Goal: Task Accomplishment & Management: Manage account settings

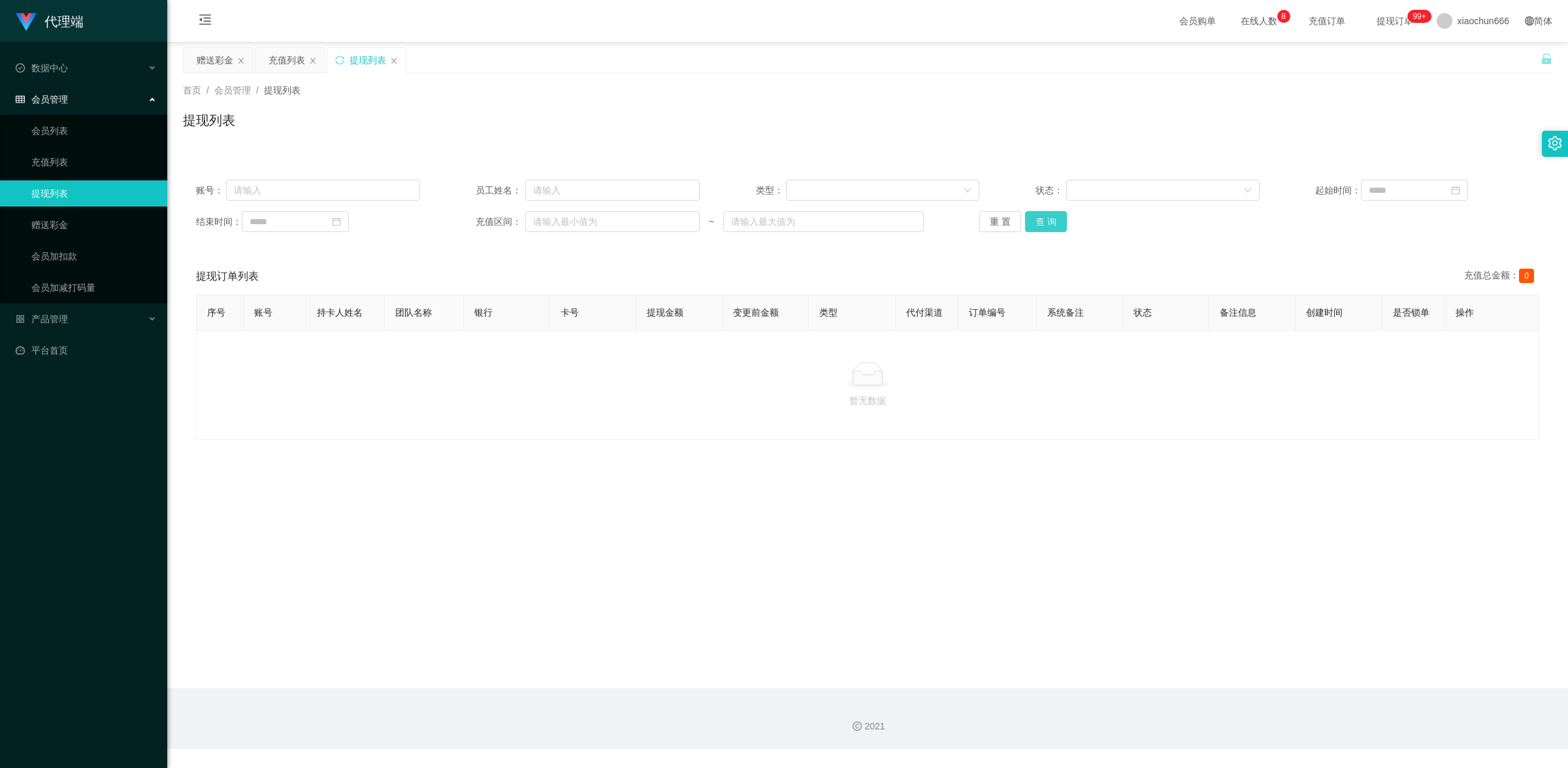
click at [1054, 220] on button "查 询" at bounding box center [1046, 221] width 42 height 21
click at [95, 279] on link "会员加减打码量" at bounding box center [93, 287] width 125 height 26
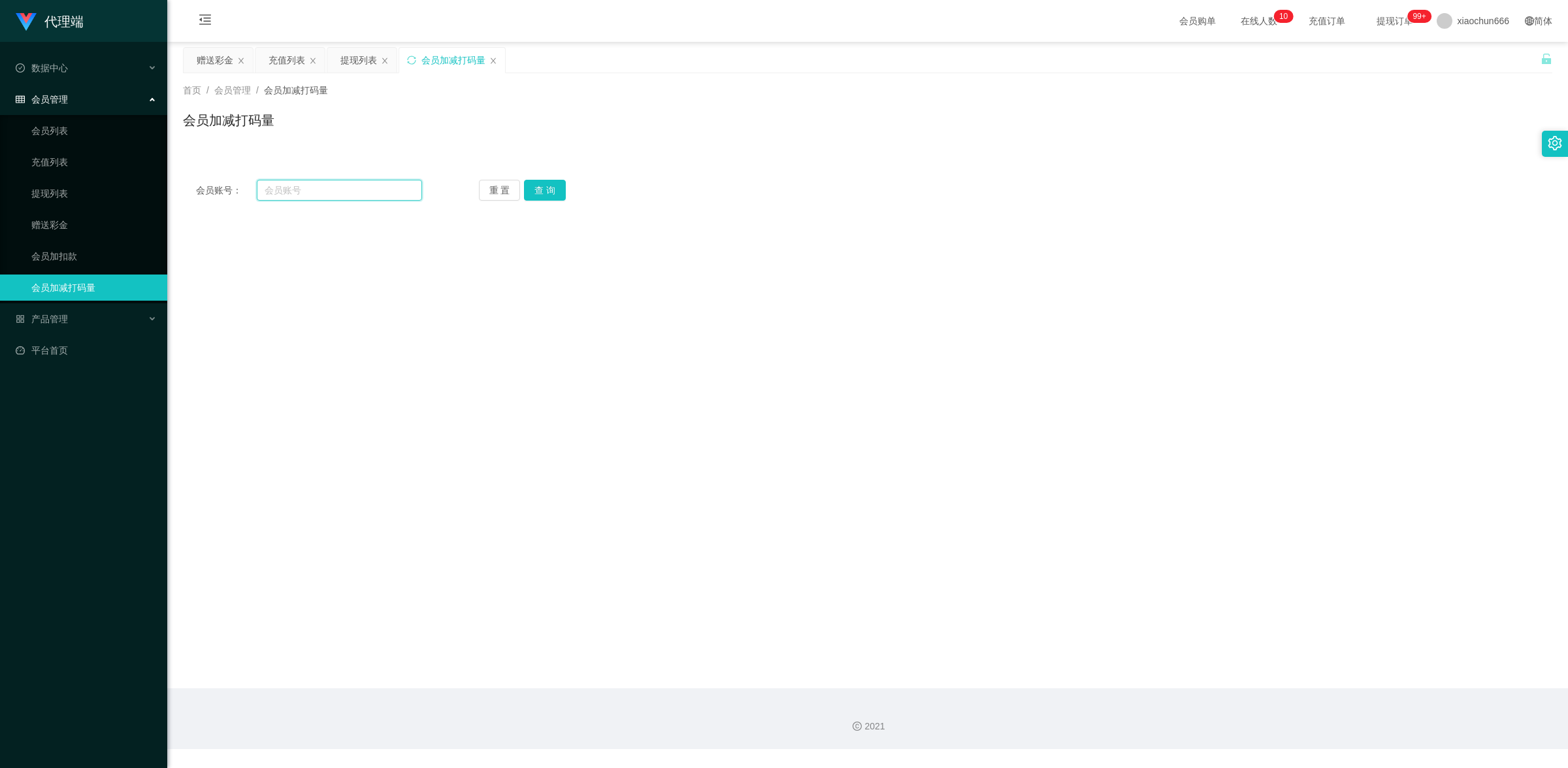
click at [342, 183] on input "text" at bounding box center [339, 190] width 166 height 21
paste input "min452863090"
type input "min452863090"
click at [549, 194] on button "查 询" at bounding box center [545, 190] width 42 height 21
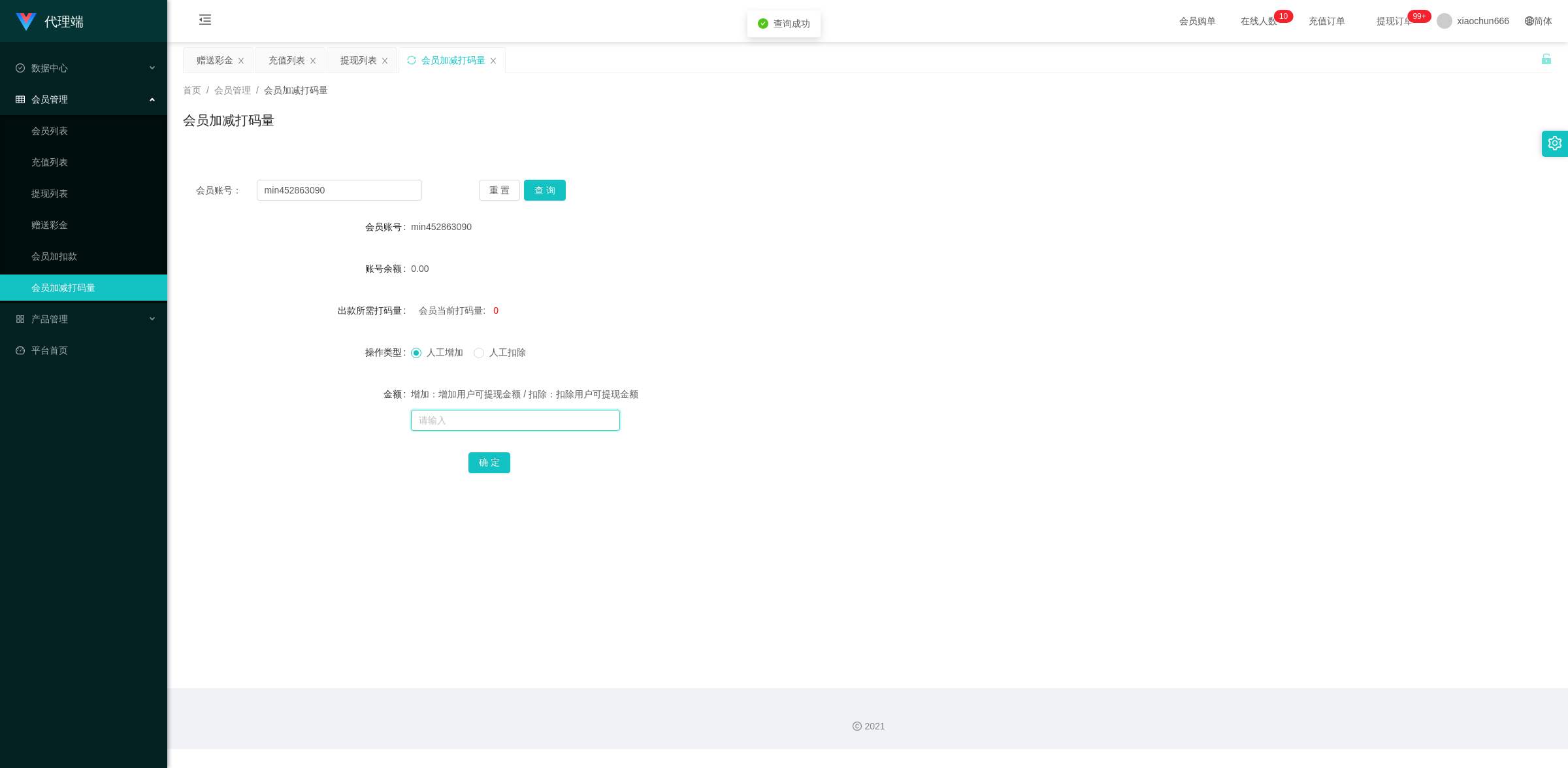
click at [474, 418] on input "text" at bounding box center [516, 420] width 209 height 21
type input "100"
click at [487, 463] on button "确 定" at bounding box center [490, 463] width 42 height 21
click at [551, 196] on button "查 询" at bounding box center [545, 190] width 42 height 21
click at [503, 312] on span "100" at bounding box center [501, 310] width 15 height 10
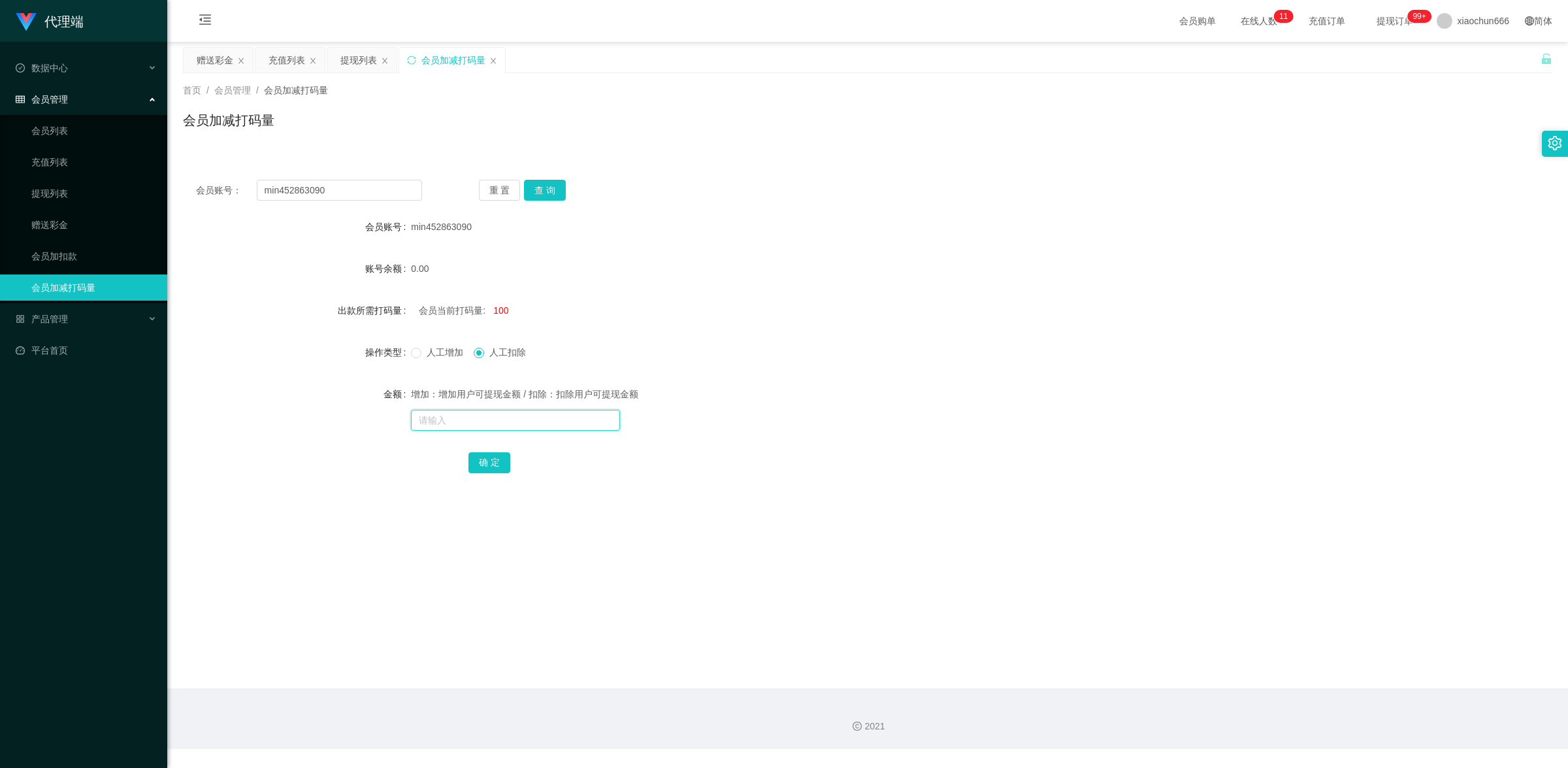
click at [475, 420] on input "text" at bounding box center [516, 420] width 209 height 21
type input "100"
click at [490, 466] on button "确 定" at bounding box center [490, 463] width 42 height 21
click at [85, 220] on link "赠送彩金" at bounding box center [93, 225] width 125 height 26
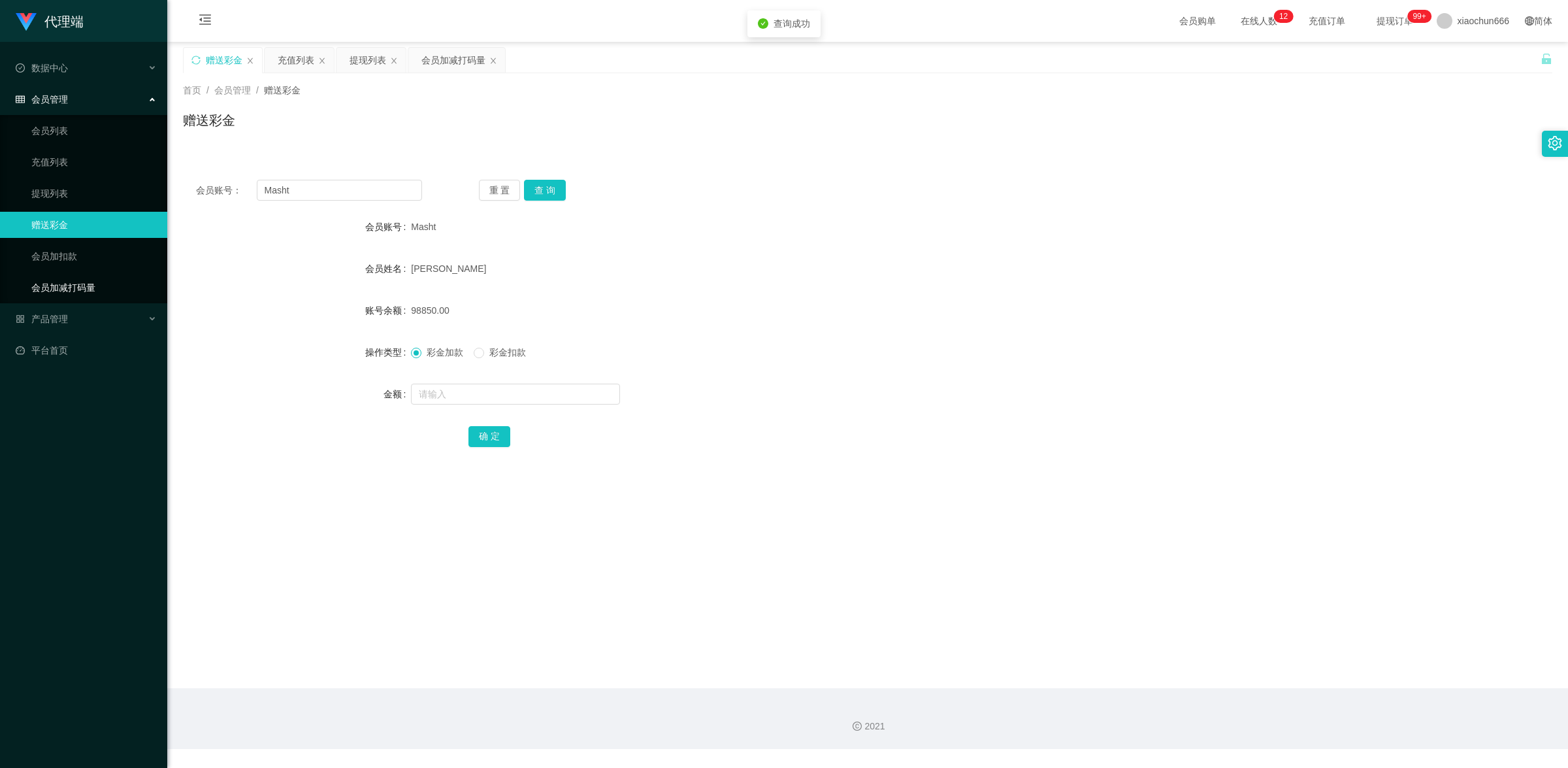
click at [99, 278] on link "会员加减打码量" at bounding box center [93, 287] width 125 height 26
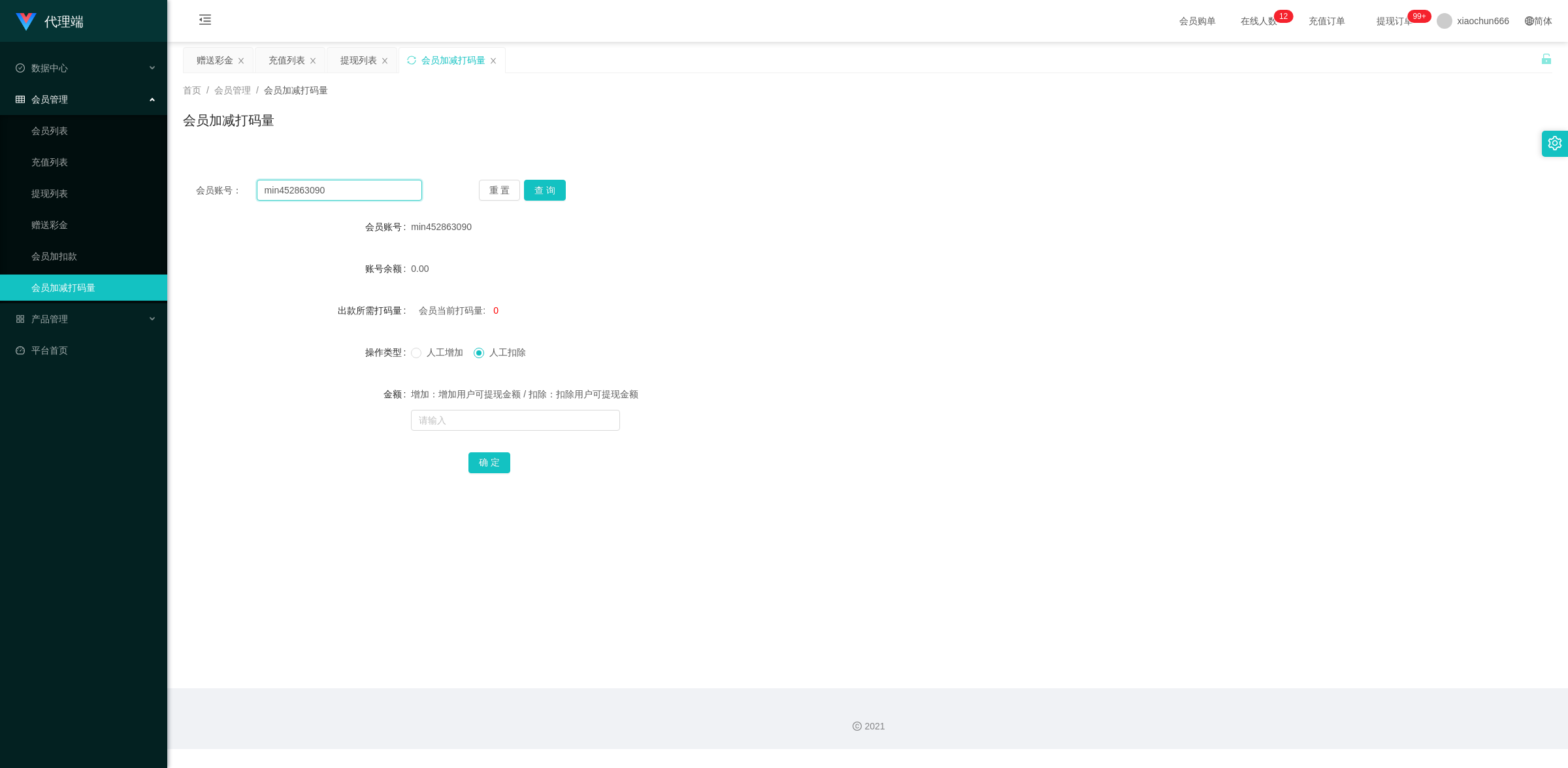
drag, startPoint x: 334, startPoint y: 191, endPoint x: 259, endPoint y: 185, distance: 75.2
click at [259, 185] on input "min452863090" at bounding box center [339, 190] width 166 height 21
drag, startPoint x: 83, startPoint y: 224, endPoint x: 121, endPoint y: 223, distance: 38.0
click at [83, 224] on link "赠送彩金" at bounding box center [93, 225] width 125 height 26
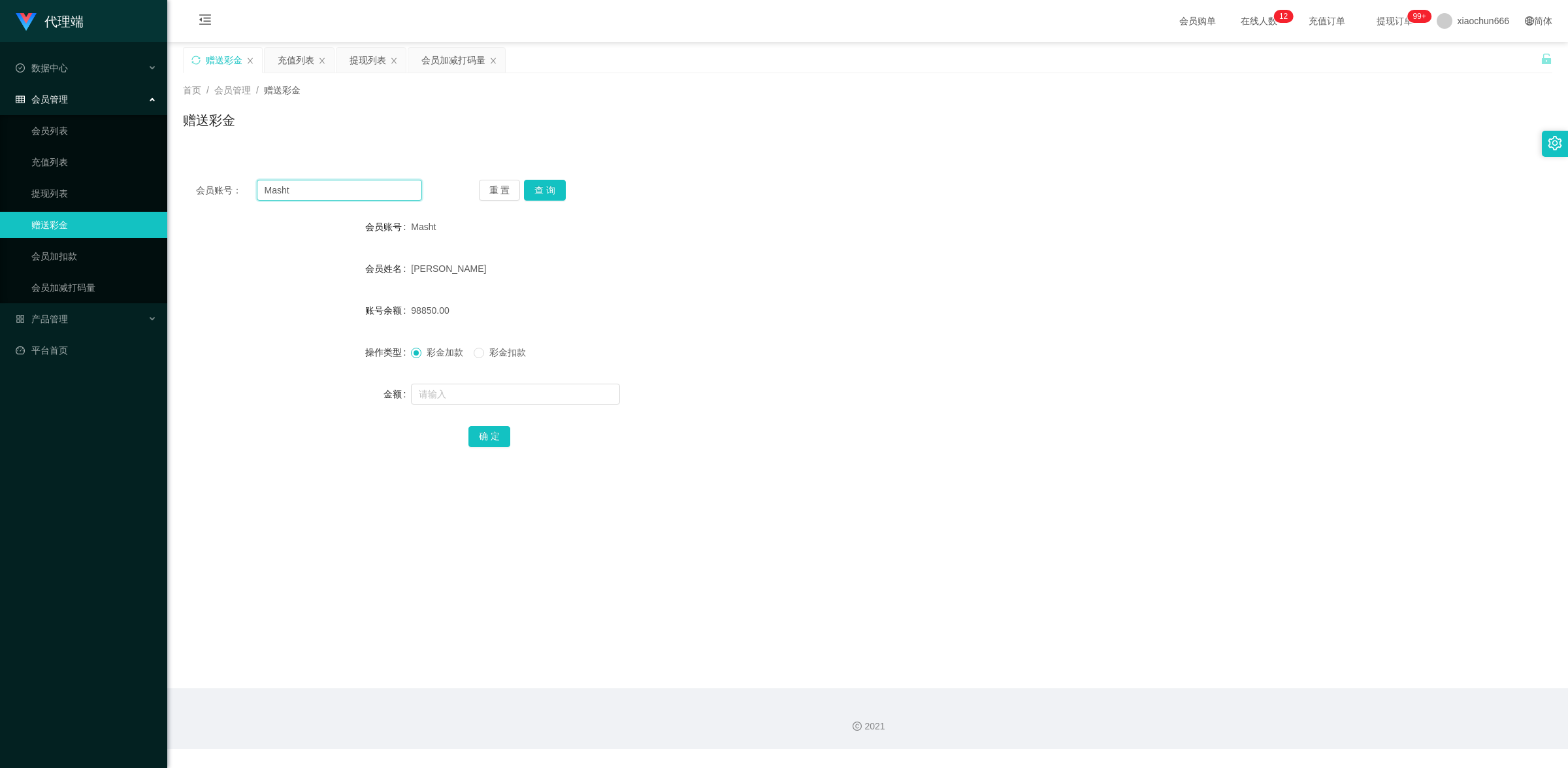
drag, startPoint x: 340, startPoint y: 186, endPoint x: 267, endPoint y: 185, distance: 73.0
click at [267, 185] on input "Masht" at bounding box center [339, 190] width 166 height 21
paste input "min452863090"
type input "min452863090"
click at [541, 188] on button "查 询" at bounding box center [545, 190] width 42 height 21
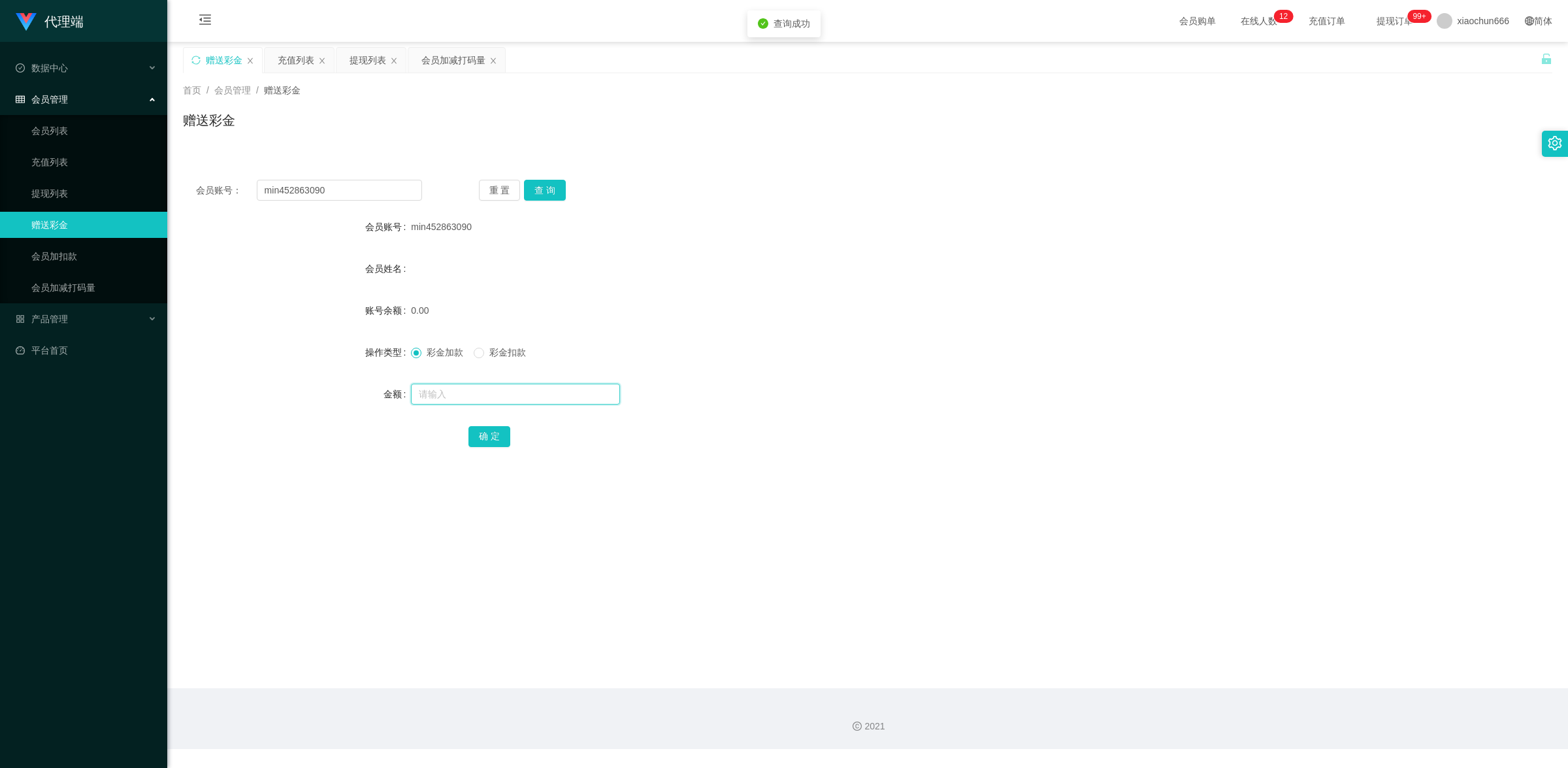
click at [487, 388] on input "text" at bounding box center [516, 394] width 209 height 21
type input "100"
drag, startPoint x: 494, startPoint y: 432, endPoint x: 559, endPoint y: 426, distance: 65.3
click at [494, 432] on button "确 定" at bounding box center [490, 436] width 42 height 21
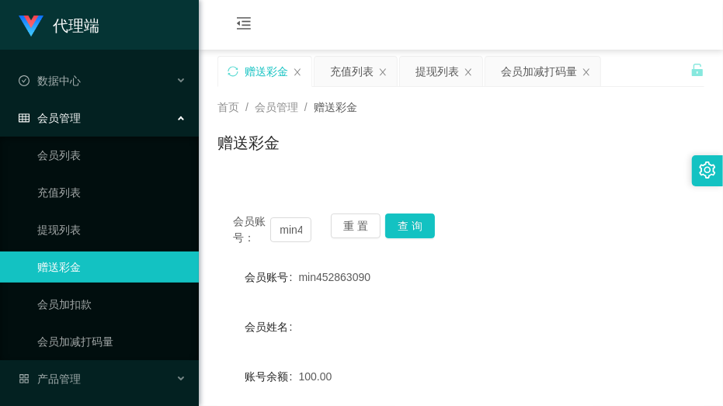
click at [642, 308] on form "会员账号 min452863090 会员姓名 账号余额 100.00 操作类型 彩金加款 彩金扣款 金额 确 定" at bounding box center [460, 402] width 487 height 280
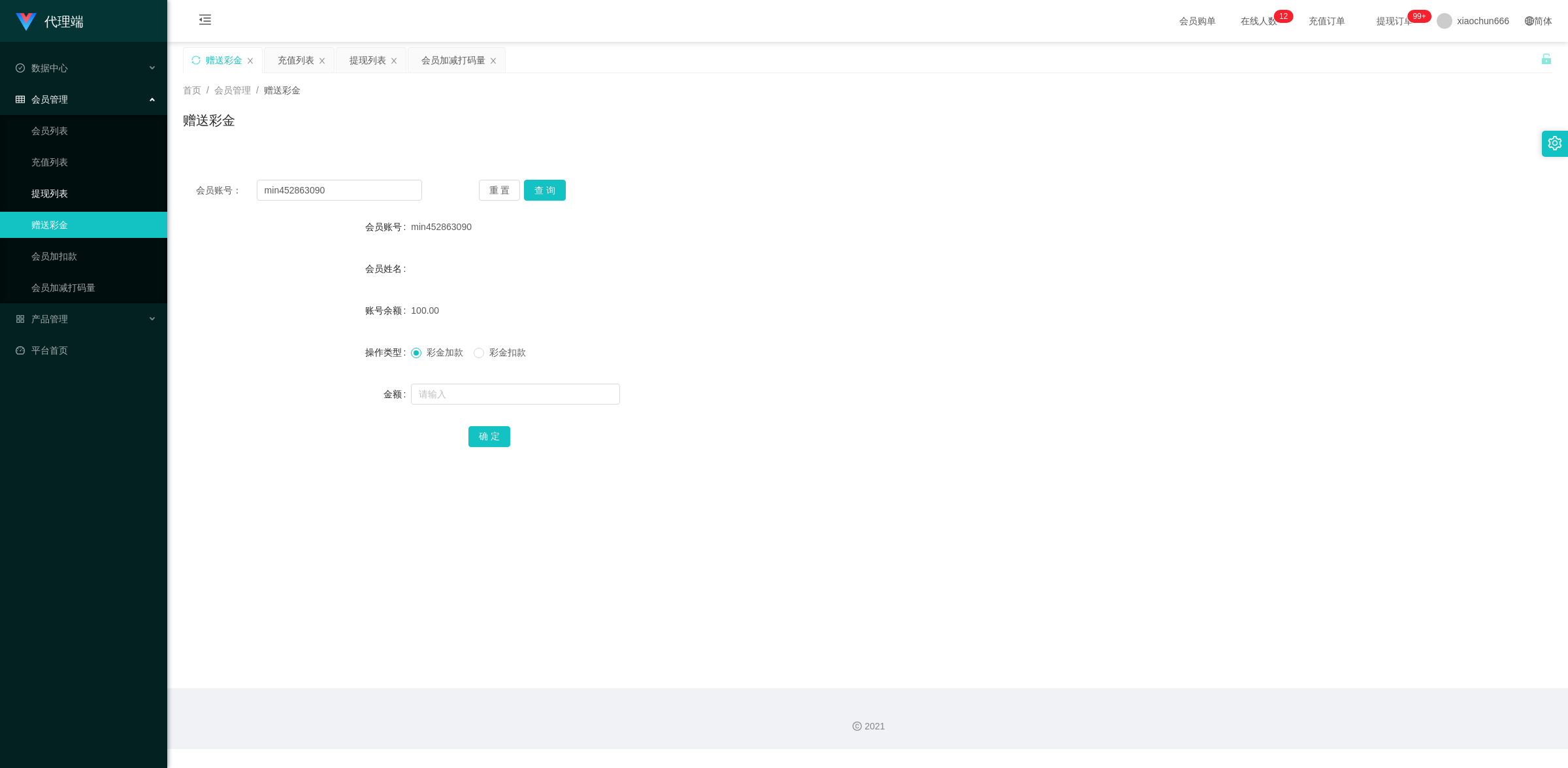
click at [57, 193] on link "提现列表" at bounding box center [93, 193] width 125 height 26
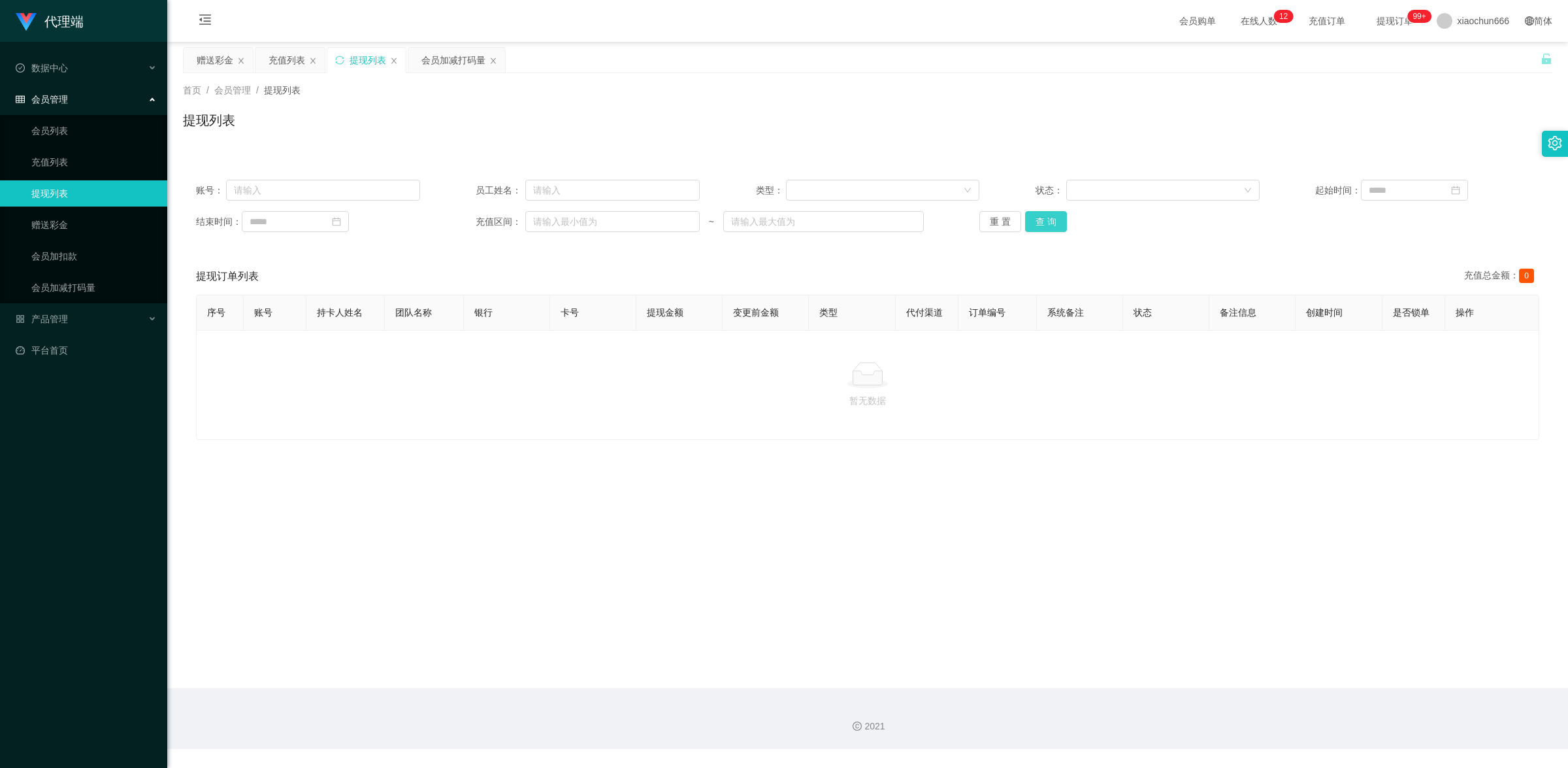
click at [1038, 225] on button "查 询" at bounding box center [1046, 221] width 42 height 21
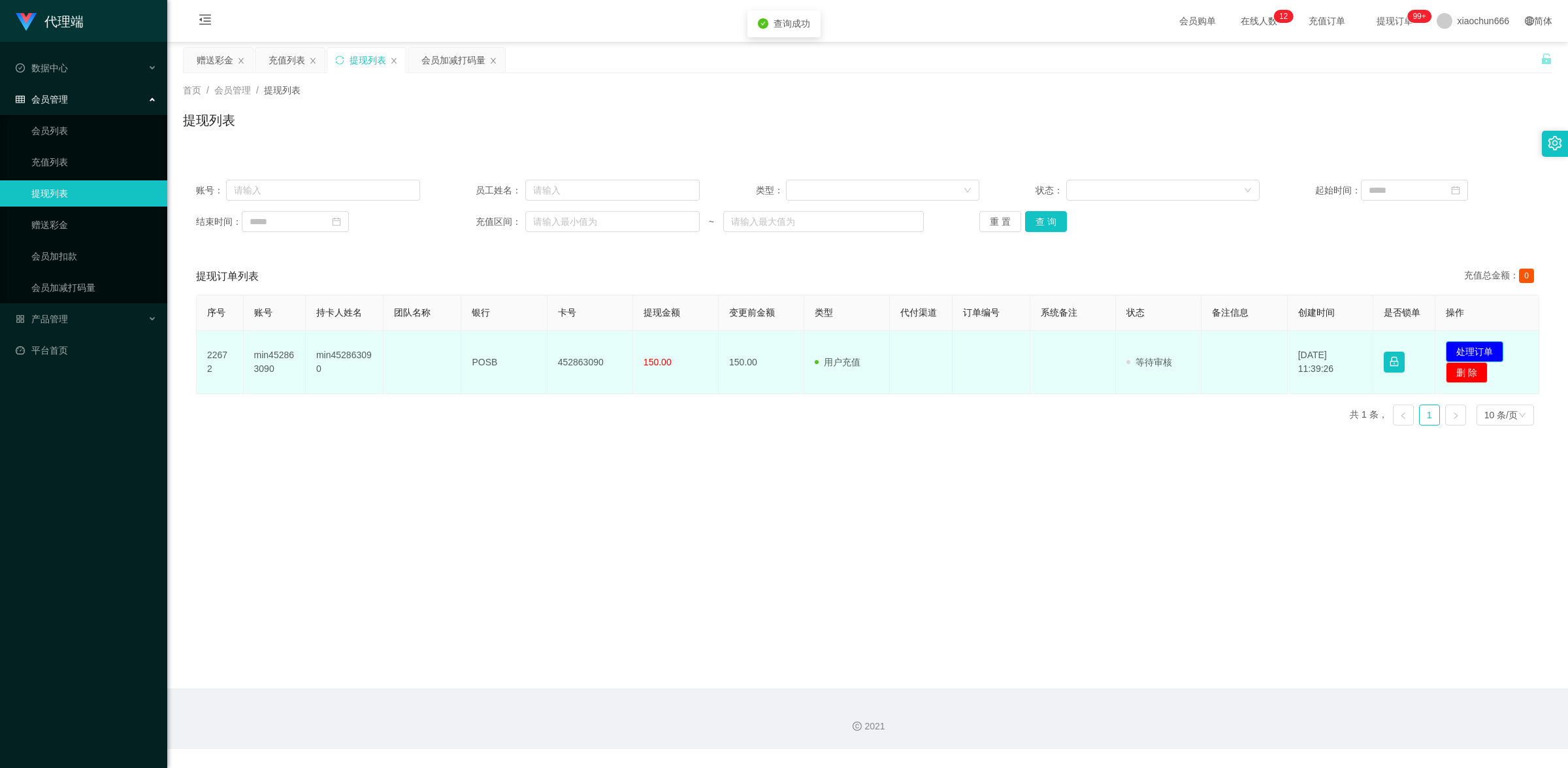
click at [1483, 350] on button "处理订单" at bounding box center [1475, 351] width 57 height 21
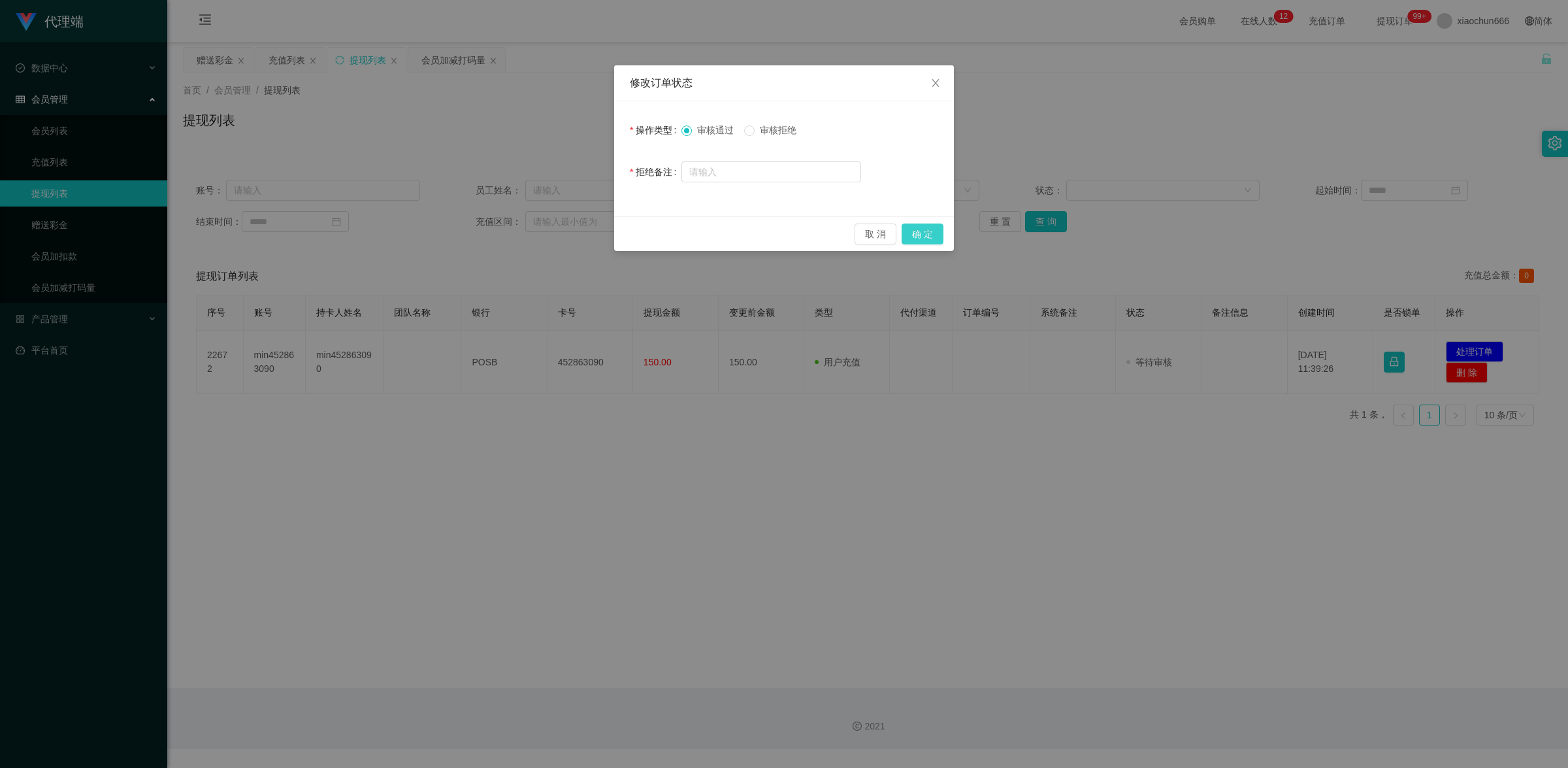
click at [919, 239] on button "确 定" at bounding box center [923, 234] width 42 height 21
